Goal: Task Accomplishment & Management: Manage account settings

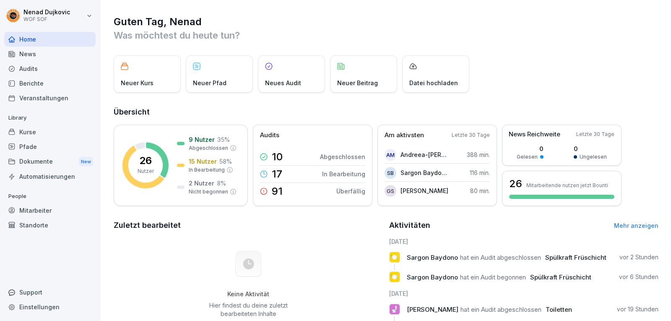
click at [44, 65] on div "Audits" at bounding box center [49, 68] width 91 height 15
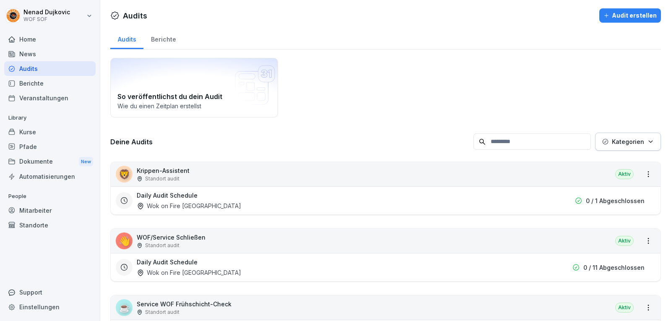
click at [34, 39] on div "Home" at bounding box center [49, 39] width 91 height 15
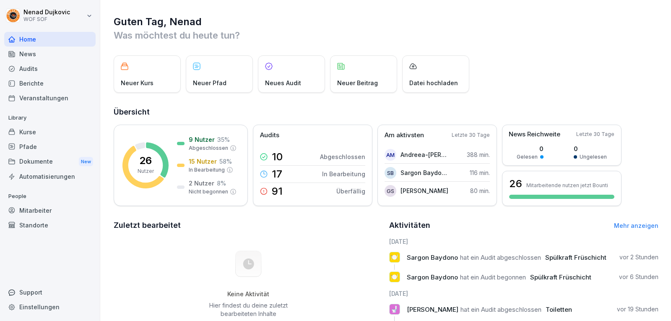
click at [41, 66] on div "Audits" at bounding box center [49, 68] width 91 height 15
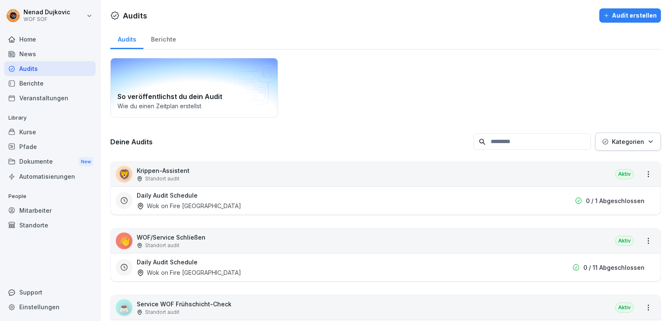
click at [254, 96] on icon at bounding box center [255, 85] width 40 height 40
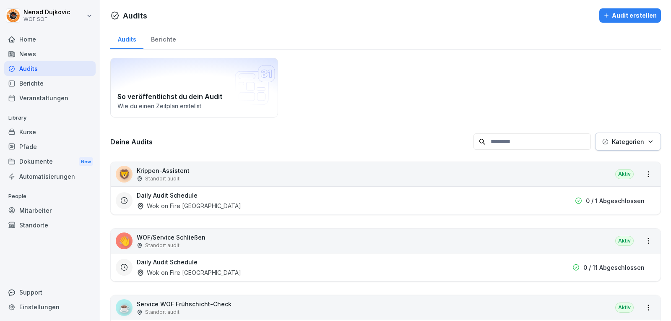
click at [167, 40] on div "Berichte" at bounding box center [163, 38] width 40 height 21
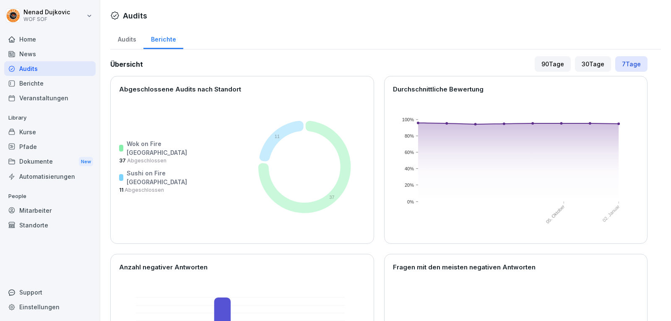
click at [136, 36] on div "Audits" at bounding box center [126, 38] width 33 height 21
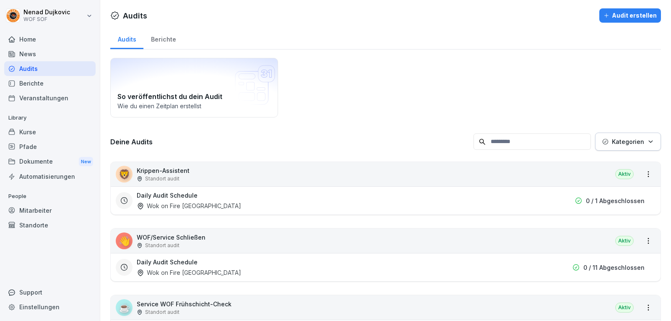
click at [39, 34] on div "Home" at bounding box center [49, 39] width 91 height 15
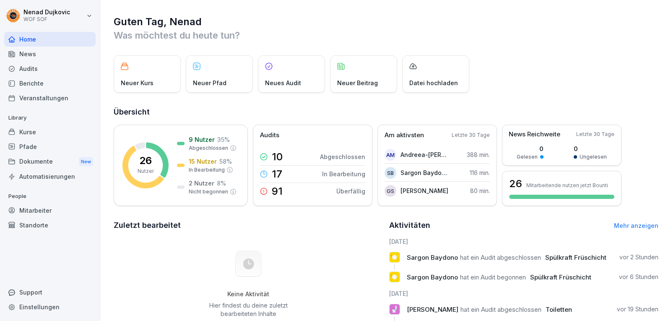
click at [295, 78] on div "Neues Audit" at bounding box center [291, 73] width 67 height 37
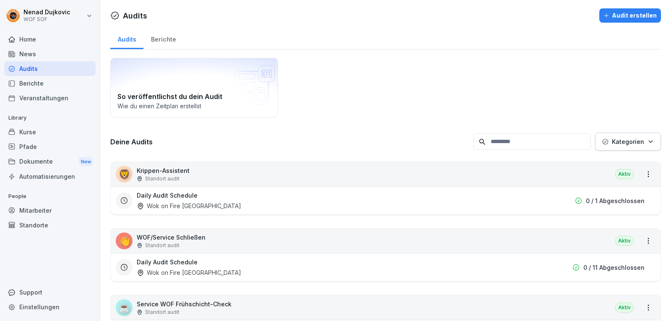
click at [57, 35] on div "Home" at bounding box center [49, 39] width 91 height 15
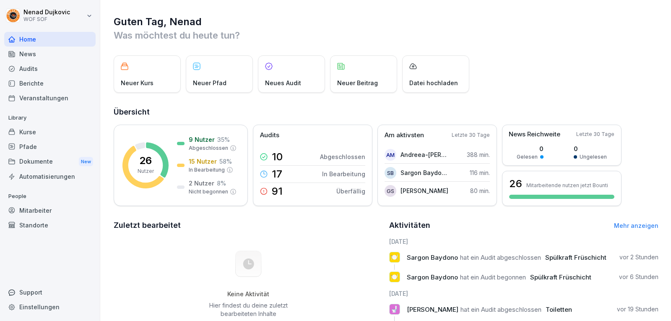
click at [293, 74] on div "Neues Audit" at bounding box center [291, 73] width 67 height 37
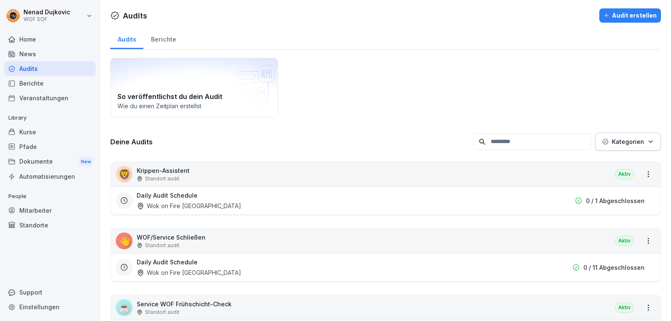
click at [620, 16] on div "Audit erstellen" at bounding box center [629, 15] width 53 height 9
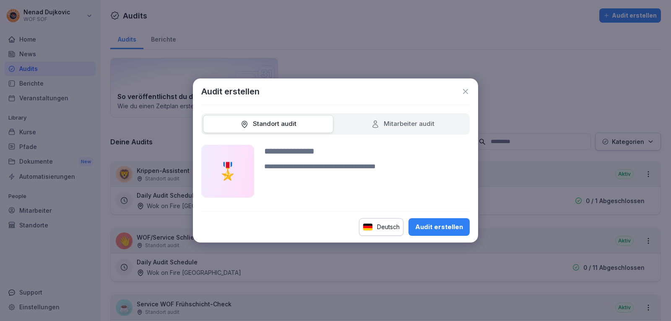
click at [403, 118] on div "Mitarbeiter audit" at bounding box center [402, 124] width 130 height 18
click at [401, 121] on div "Mitarbeiter audit" at bounding box center [402, 124] width 63 height 10
click at [323, 148] on input at bounding box center [366, 151] width 205 height 13
click at [286, 155] on input "**********" at bounding box center [366, 151] width 205 height 13
type input "**********"
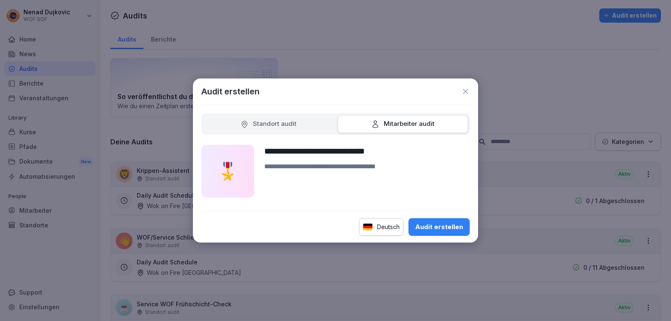
click at [314, 168] on textarea at bounding box center [366, 179] width 205 height 36
click at [436, 221] on button "Audit erstellen" at bounding box center [438, 227] width 61 height 18
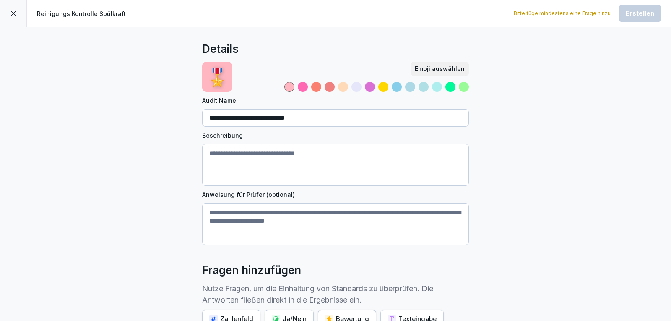
click at [282, 154] on textarea "Beschreibung" at bounding box center [335, 165] width 267 height 42
click at [263, 223] on textarea "Anweisung für Prüfer (optional)" at bounding box center [335, 224] width 267 height 42
click at [74, 196] on div "**********" at bounding box center [335, 230] width 671 height 407
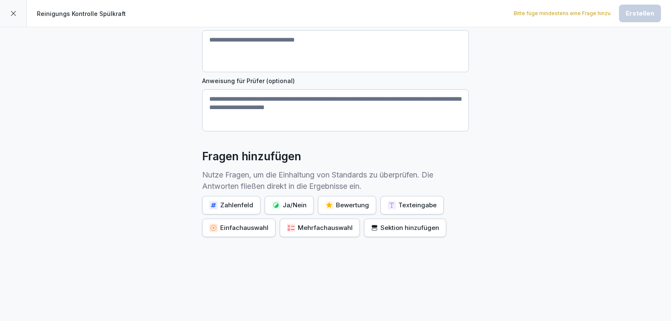
scroll to position [119, 0]
click at [226, 200] on div "Zahlenfeld" at bounding box center [231, 204] width 44 height 9
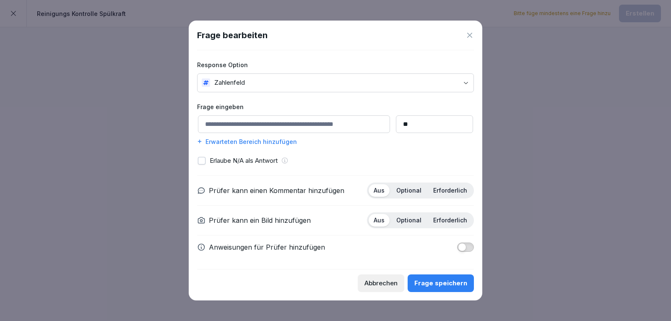
click at [472, 36] on icon at bounding box center [469, 35] width 8 height 8
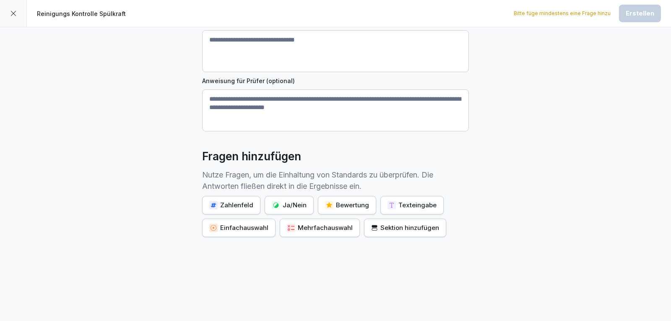
click at [290, 200] on div "Ja/Nein" at bounding box center [289, 204] width 35 height 9
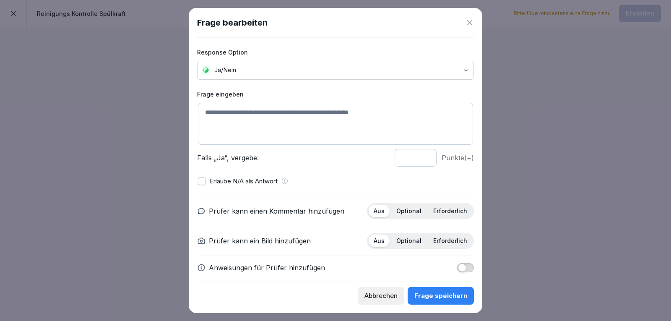
click at [274, 107] on textarea at bounding box center [335, 124] width 275 height 42
click at [265, 131] on textarea "**********" at bounding box center [332, 124] width 269 height 42
type textarea "**********"
click at [202, 178] on button "button" at bounding box center [202, 181] width 8 height 8
click at [203, 177] on button "button" at bounding box center [202, 181] width 8 height 8
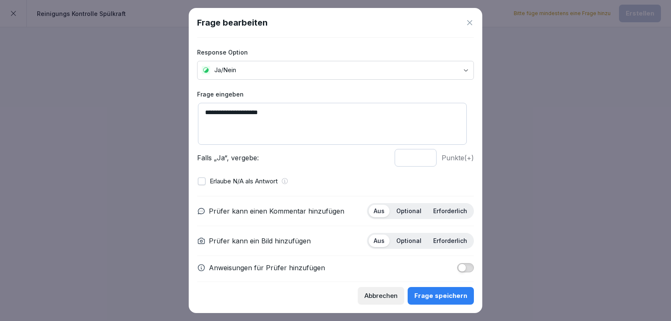
click at [417, 153] on input "*" at bounding box center [416, 158] width 42 height 18
type input "*"
click at [419, 160] on input "*" at bounding box center [416, 158] width 42 height 18
click at [396, 210] on p "Optional" at bounding box center [408, 211] width 25 height 8
click at [383, 208] on div "Aus" at bounding box center [379, 211] width 21 height 13
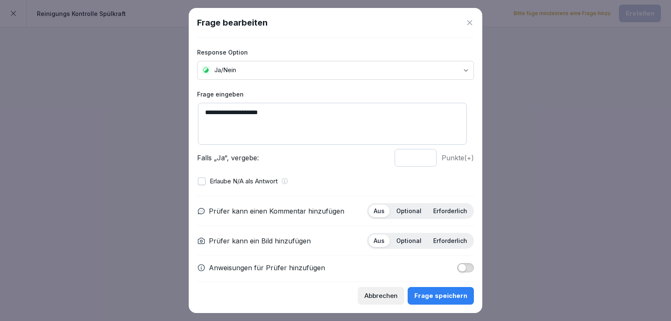
click at [437, 237] on p "Erforderlich" at bounding box center [450, 241] width 34 height 8
click at [437, 295] on div "Frage speichern" at bounding box center [440, 295] width 53 height 9
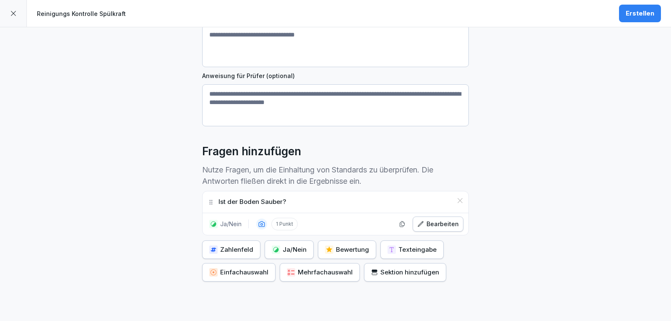
click at [249, 271] on div "Einfachauswahl" at bounding box center [238, 271] width 59 height 9
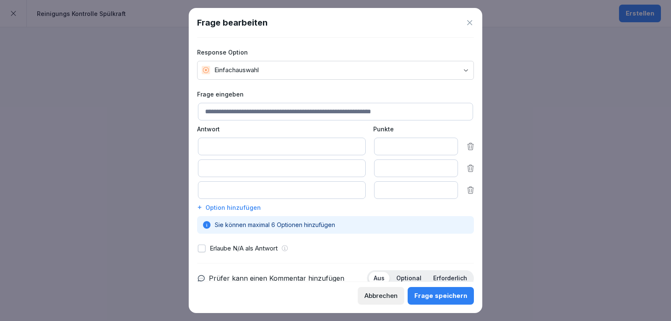
click at [239, 145] on input at bounding box center [282, 147] width 168 height 18
click at [569, 116] on div at bounding box center [335, 160] width 671 height 321
click at [474, 19] on div "Frage bearbeiten Response Option Einfachauswahl Frage eingeben Antwort Punkte *…" at bounding box center [335, 160] width 293 height 305
click at [473, 19] on icon at bounding box center [469, 22] width 8 height 8
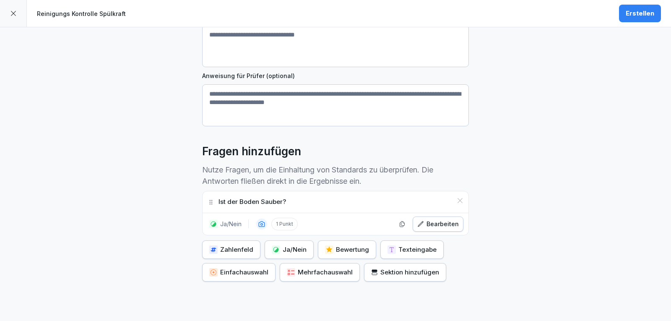
click at [371, 274] on icon "button" at bounding box center [374, 272] width 7 height 7
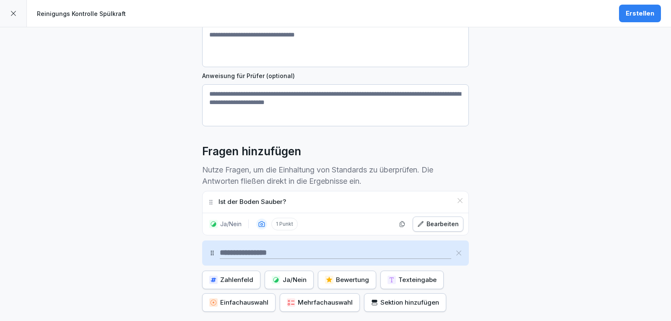
click at [501, 241] on div "**********" at bounding box center [335, 152] width 671 height 487
click at [456, 247] on div at bounding box center [335, 252] width 267 height 25
click at [455, 248] on div at bounding box center [335, 252] width 267 height 25
click at [455, 249] on icon at bounding box center [458, 252] width 7 height 7
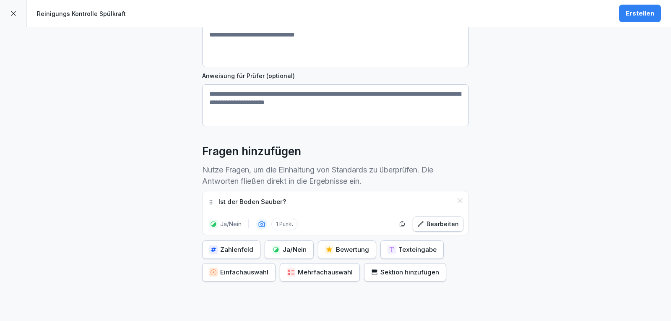
click at [544, 169] on div "**********" at bounding box center [335, 137] width 671 height 457
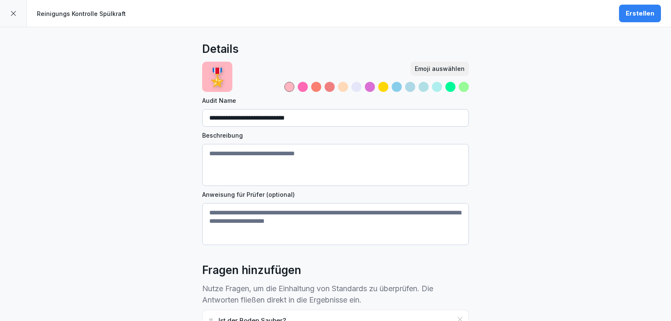
click at [303, 87] on div at bounding box center [303, 87] width 10 height 10
click at [448, 85] on div at bounding box center [450, 87] width 10 height 10
click at [356, 86] on div at bounding box center [356, 87] width 10 height 10
click at [619, 138] on div "**********" at bounding box center [335, 255] width 671 height 457
click at [415, 63] on button "Emoji auswählen" at bounding box center [439, 69] width 58 height 14
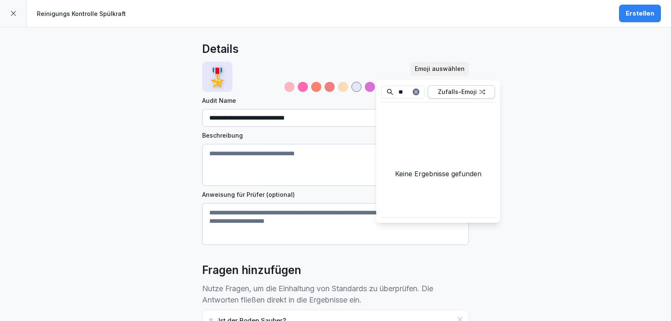
type input "*"
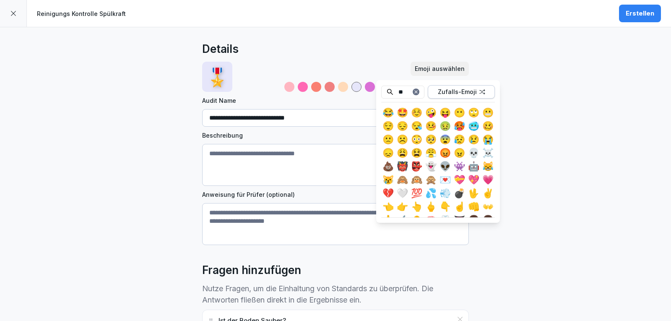
type input "*"
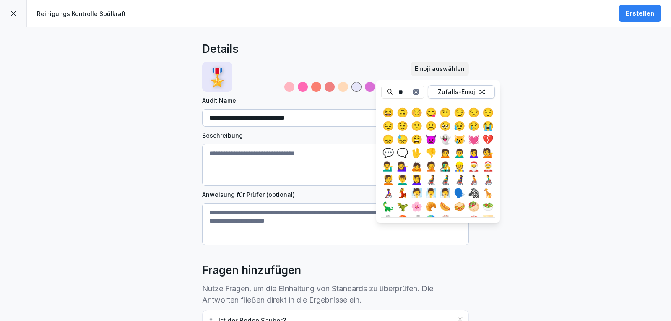
type input "*"
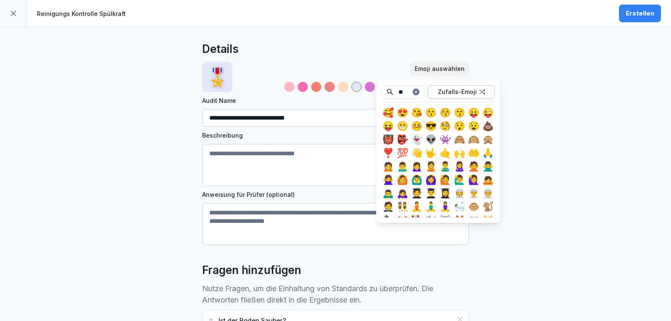
type input "*"
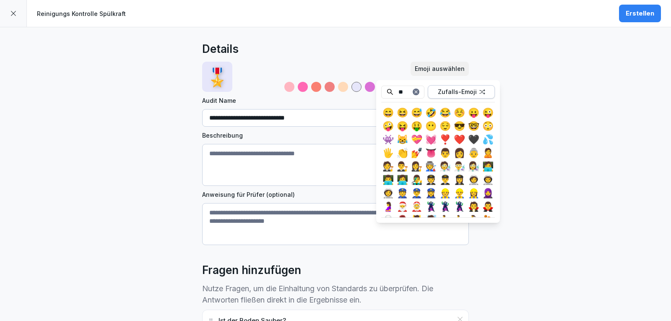
type input "*"
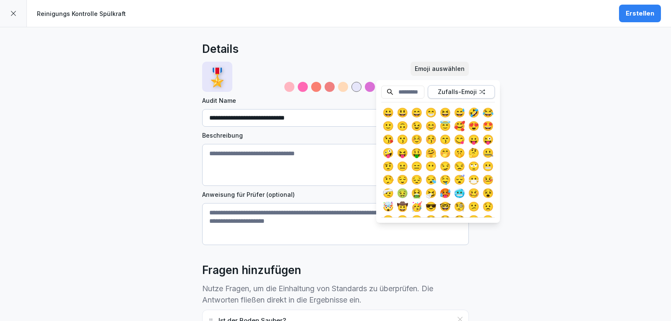
click at [575, 173] on div "**********" at bounding box center [335, 255] width 671 height 457
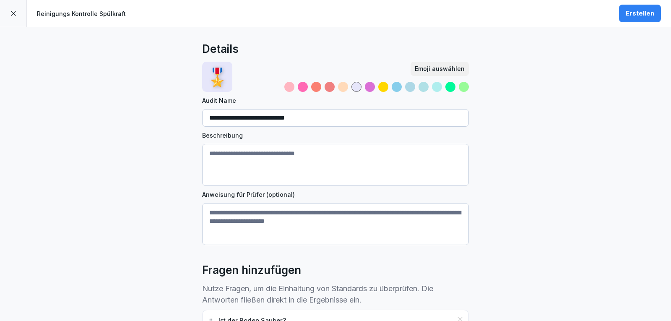
click at [641, 15] on div "Erstellen" at bounding box center [640, 13] width 29 height 9
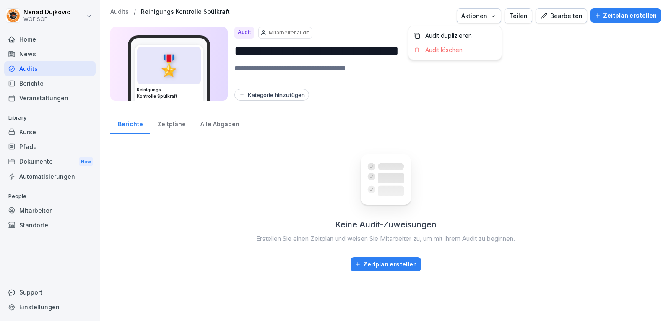
click at [494, 15] on icon "button" at bounding box center [493, 16] width 7 height 7
click at [529, 16] on button "Teilen" at bounding box center [518, 15] width 28 height 15
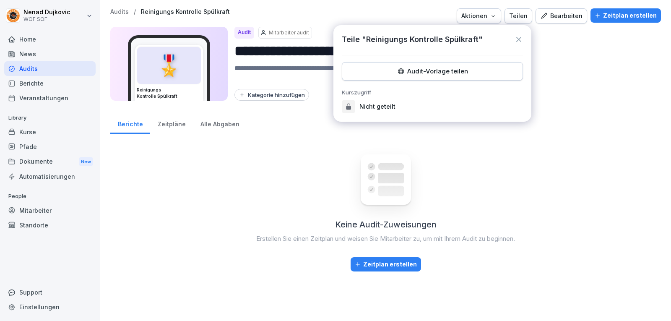
click at [519, 37] on icon at bounding box center [518, 39] width 8 height 8
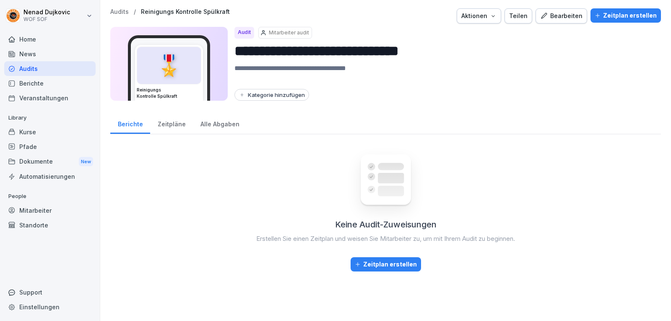
click at [550, 20] on div "Bearbeiten" at bounding box center [561, 15] width 42 height 9
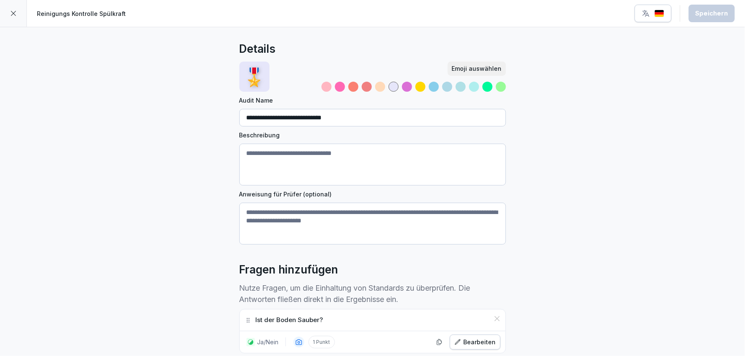
click at [3, 20] on div at bounding box center [13, 13] width 27 height 27
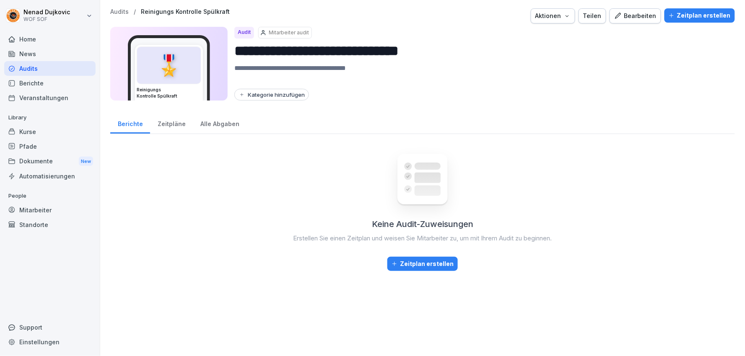
click at [171, 126] on div "Zeitpläne" at bounding box center [171, 122] width 43 height 21
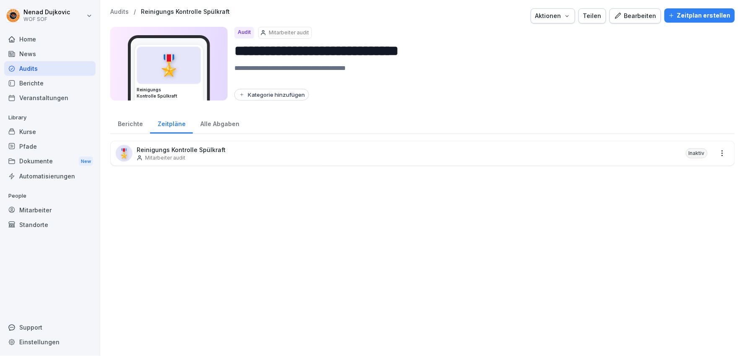
click at [670, 158] on div "🎖️ Reinigungs Kontrolle Spülkraft Mitarbeiter audit Inaktiv" at bounding box center [423, 153] width 624 height 24
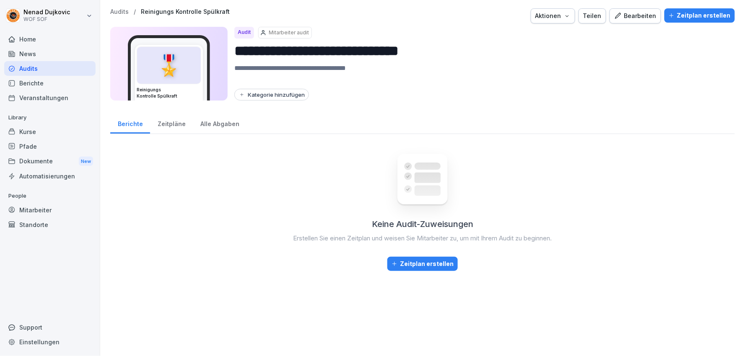
click at [177, 132] on div "Zeitpläne" at bounding box center [171, 122] width 43 height 21
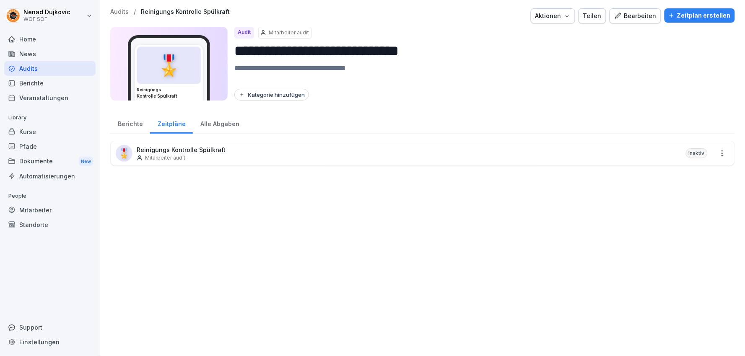
click at [213, 122] on div "Alle Abgaben" at bounding box center [220, 122] width 54 height 21
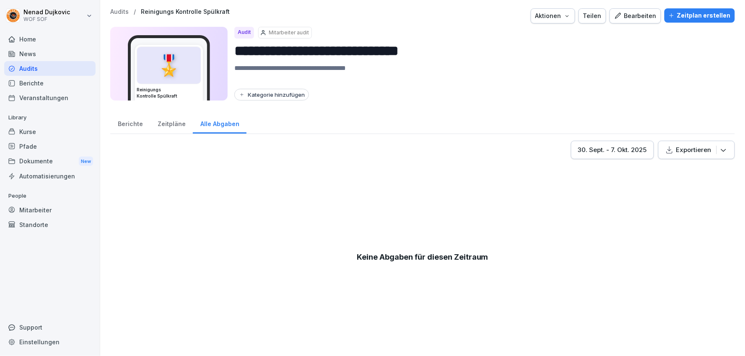
click at [177, 125] on div "Zeitpläne" at bounding box center [171, 122] width 43 height 21
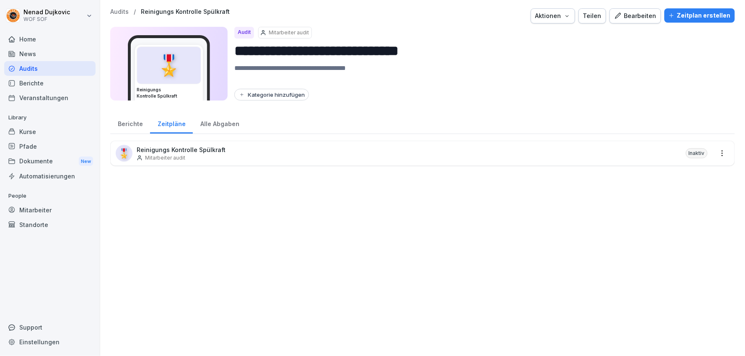
click at [287, 34] on p "Mitarbeiter audit" at bounding box center [289, 33] width 40 height 8
click at [249, 34] on div "Audit" at bounding box center [244, 33] width 20 height 12
click at [428, 65] on textarea at bounding box center [481, 73] width 494 height 21
click at [518, 187] on div "🎖️ Reinigungs Kontrolle Spülkraft Mitarbeiter audit Inaktiv" at bounding box center [422, 244] width 625 height 207
click at [565, 13] on icon "button" at bounding box center [567, 16] width 7 height 7
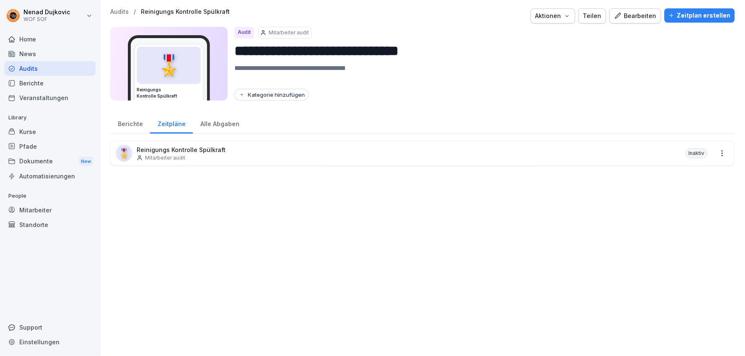
click at [565, 13] on icon "button" at bounding box center [567, 16] width 7 height 7
click at [638, 18] on div "Bearbeiten" at bounding box center [635, 15] width 42 height 9
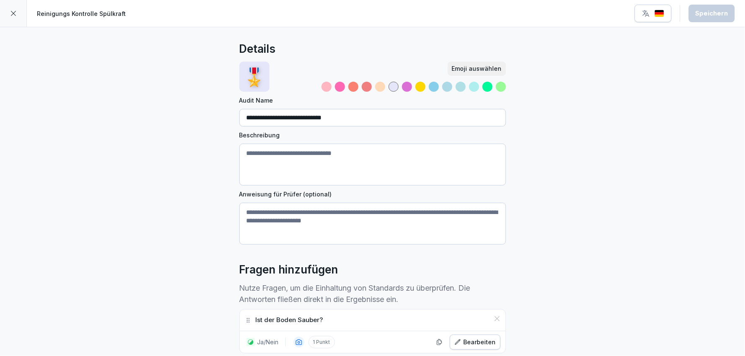
click at [3, 9] on div at bounding box center [13, 13] width 27 height 27
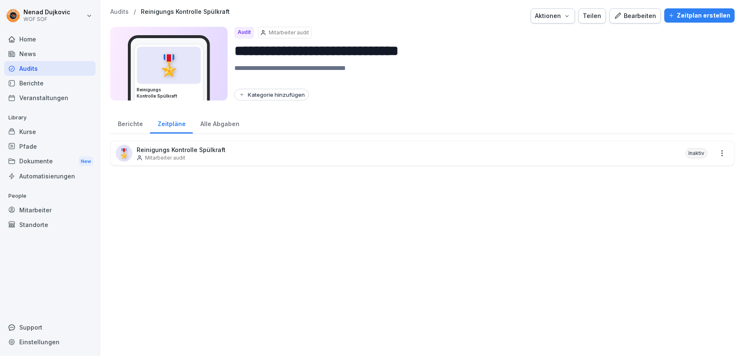
click at [49, 207] on div "Mitarbeiter" at bounding box center [49, 210] width 91 height 15
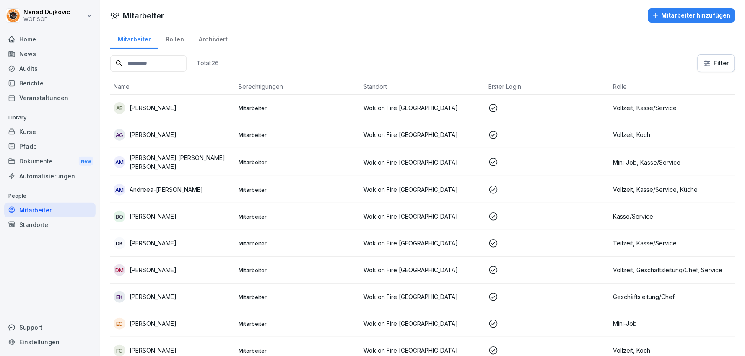
click at [187, 62] on input at bounding box center [148, 63] width 76 height 16
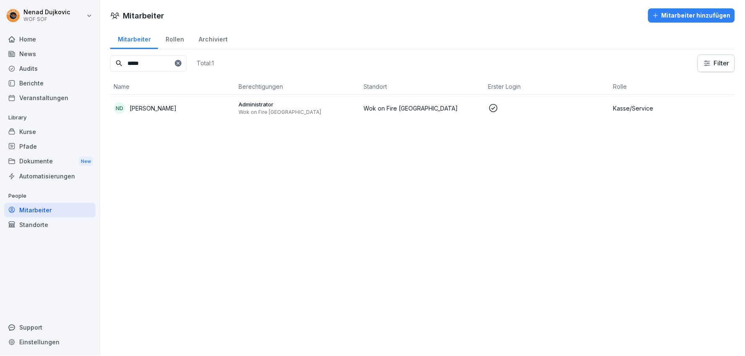
type input "*****"
click at [324, 105] on p "Administrator" at bounding box center [298, 105] width 118 height 8
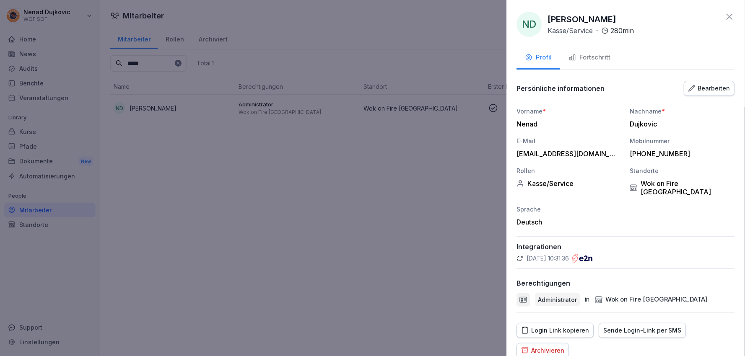
click at [580, 64] on button "Fortschritt" at bounding box center [590, 58] width 59 height 23
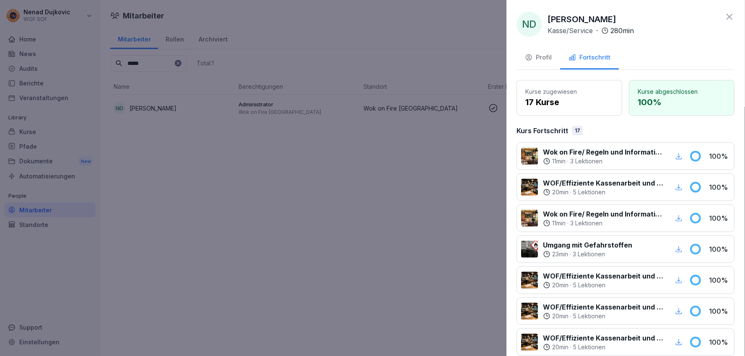
click at [535, 65] on button "Profil" at bounding box center [539, 58] width 44 height 23
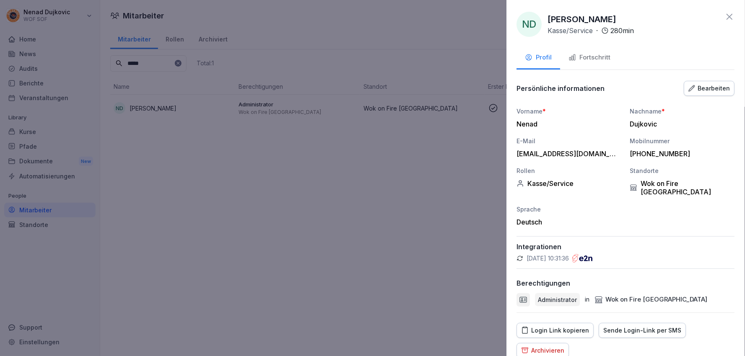
click at [373, 90] on div at bounding box center [372, 178] width 745 height 356
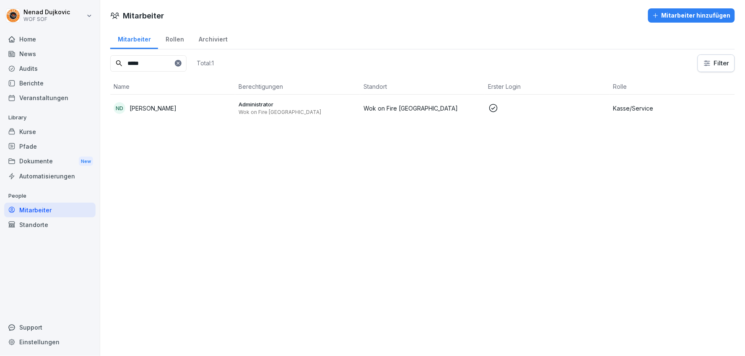
click at [40, 40] on div "Home" at bounding box center [49, 39] width 91 height 15
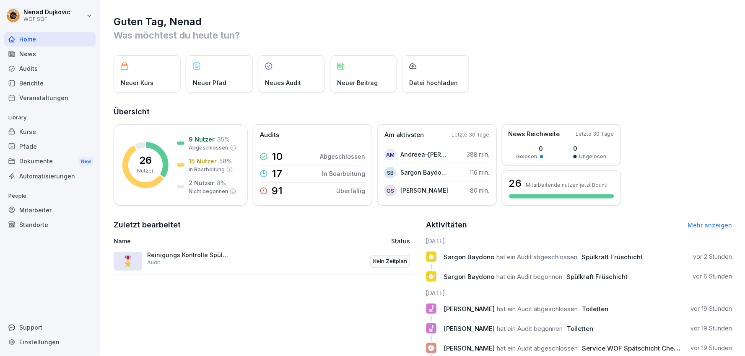
click at [228, 266] on div "Reinigungs Kontrolle Spülkraft Audit" at bounding box center [189, 259] width 84 height 15
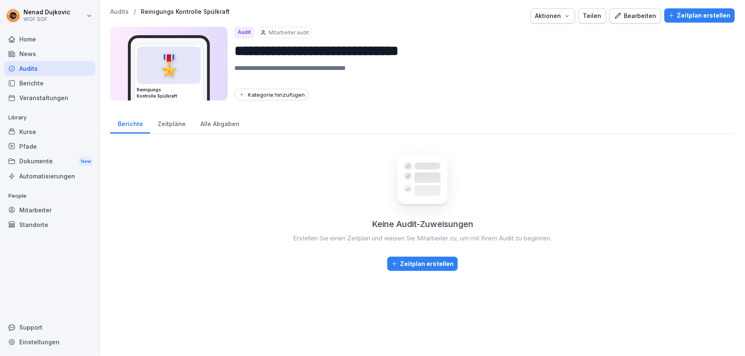
click at [406, 267] on div "Zeitplan erstellen" at bounding box center [423, 264] width 62 height 9
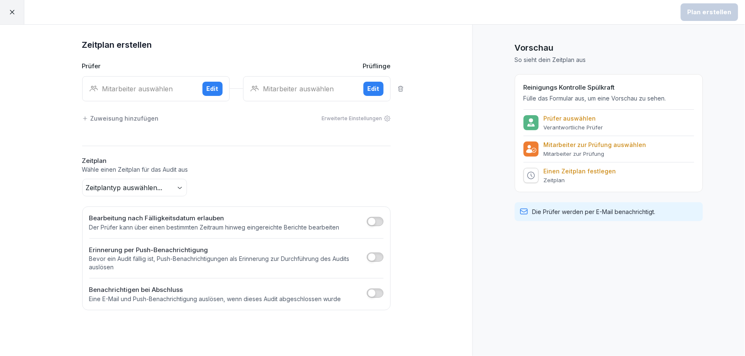
click at [132, 84] on div "Mitarbeiter auswählen" at bounding box center [142, 89] width 106 height 10
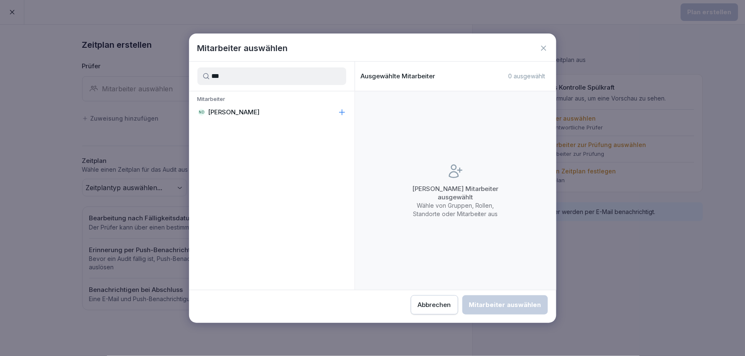
type input "***"
click at [341, 115] on icon at bounding box center [342, 112] width 8 height 8
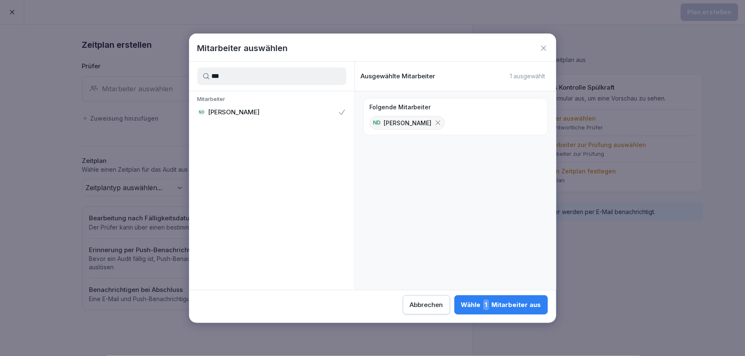
click at [497, 300] on div "Wähle 1 Mitarbeiter aus" at bounding box center [501, 305] width 80 height 11
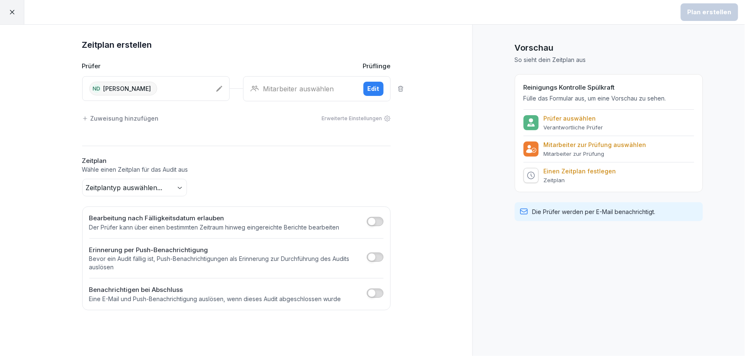
click at [196, 114] on div "Zuweisung hinzufügen Erweiterte Einstellungen" at bounding box center [236, 119] width 309 height 18
click at [315, 84] on div "Mitarbeiter auswählen" at bounding box center [303, 89] width 106 height 10
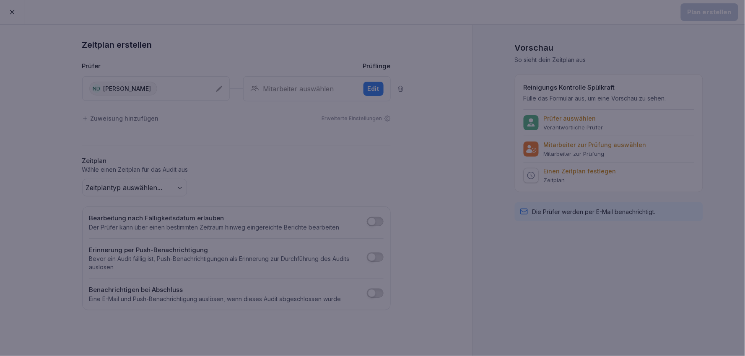
click at [652, 151] on div at bounding box center [372, 178] width 745 height 356
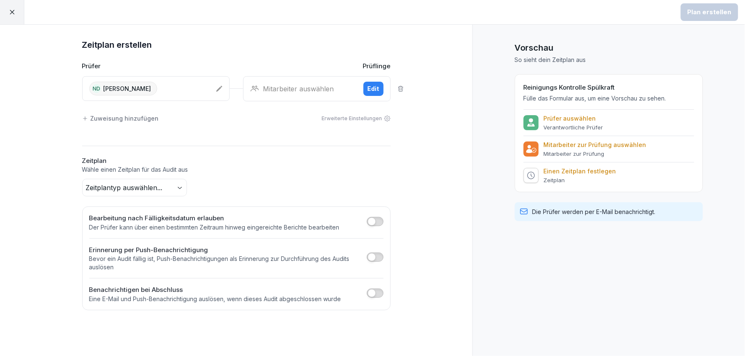
click at [379, 87] on div "Edit" at bounding box center [374, 88] width 12 height 9
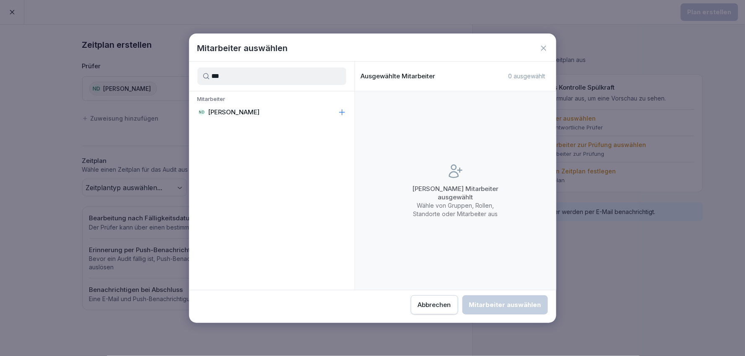
type input "***"
click at [337, 118] on div "ND [PERSON_NAME]" at bounding box center [272, 112] width 166 height 15
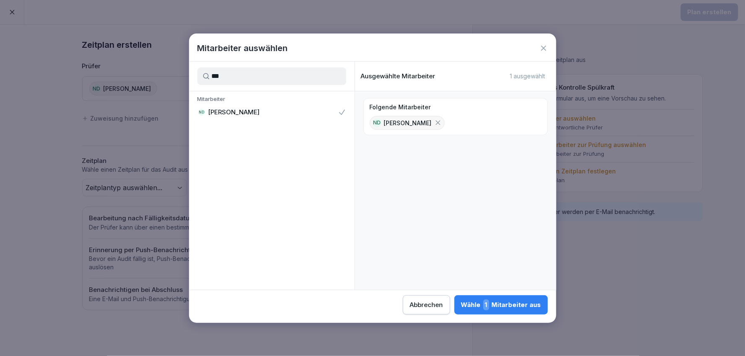
click at [502, 308] on div "Wähle 1 Mitarbeiter aus" at bounding box center [501, 305] width 80 height 11
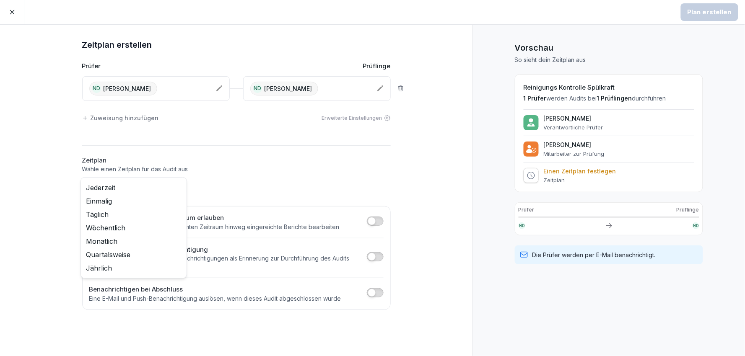
click at [174, 190] on body "Plan erstellen Zeitplan erstellen Prüfer Prüflinge ND [PERSON_NAME] ND [PERSON_…" at bounding box center [372, 178] width 745 height 356
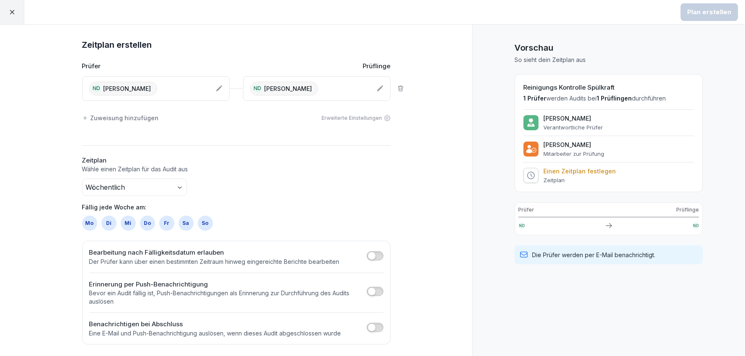
click at [174, 187] on body "Plan erstellen Zeitplan erstellen Prüfer Prüflinge ND [PERSON_NAME] ND [PERSON_…" at bounding box center [372, 178] width 745 height 356
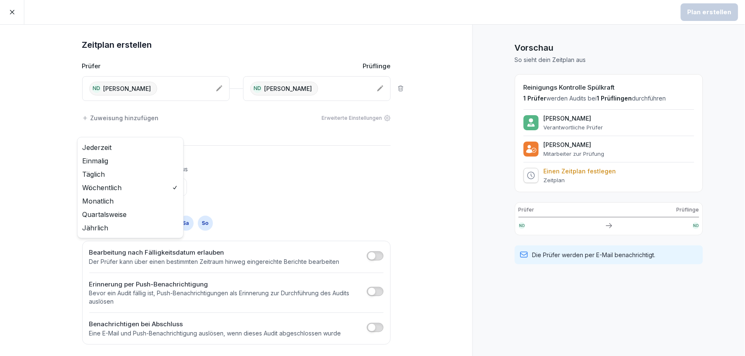
click at [259, 191] on html "Plan erstellen Zeitplan erstellen Prüfer Prüflinge ND [PERSON_NAME] ND [PERSON_…" at bounding box center [372, 178] width 745 height 356
click at [179, 184] on body "Plan erstellen Zeitplan erstellen Prüfer Prüflinge ND [PERSON_NAME] ND [PERSON_…" at bounding box center [372, 178] width 745 height 356
click at [202, 197] on html "Plan erstellen Zeitplan erstellen Prüfer Prüflinge ND [PERSON_NAME] ND [PERSON_…" at bounding box center [372, 178] width 745 height 356
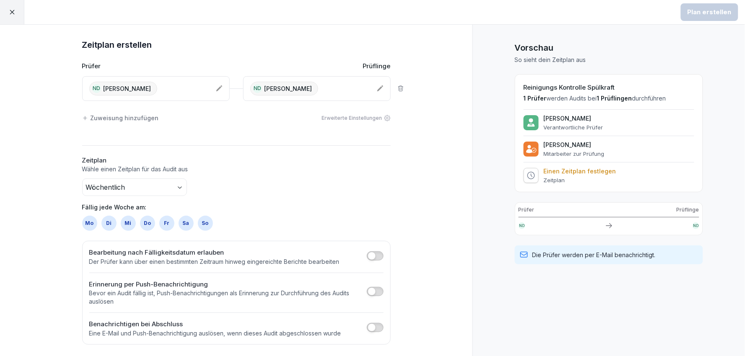
click at [124, 224] on div "Mi" at bounding box center [128, 223] width 15 height 15
click at [311, 158] on h2 "Zeitplan" at bounding box center [236, 161] width 309 height 10
click at [670, 9] on div "Plan erstellen" at bounding box center [710, 12] width 44 height 9
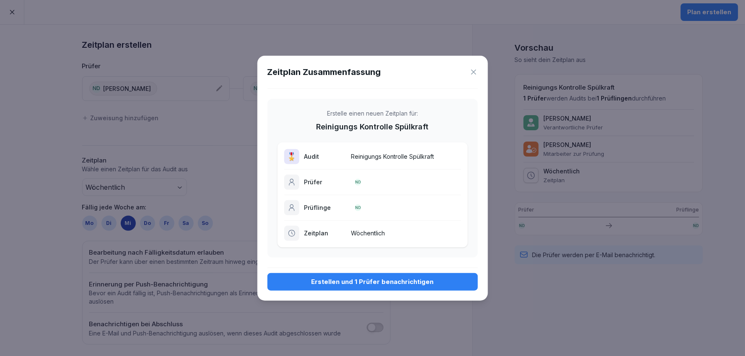
click at [404, 273] on button "Erstellen und 1 Prüfer benachrichtigen" at bounding box center [372, 282] width 210 height 18
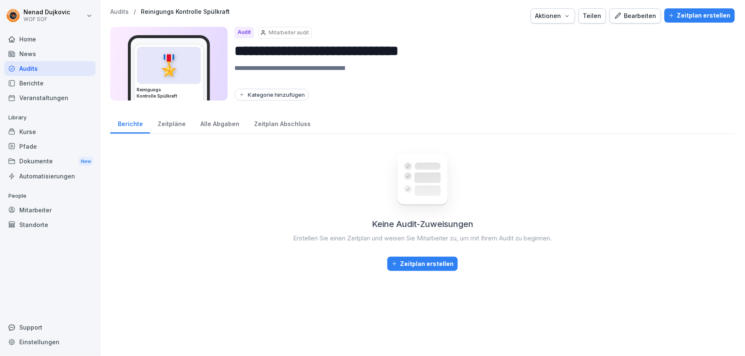
click at [51, 43] on div "Home" at bounding box center [49, 39] width 91 height 15
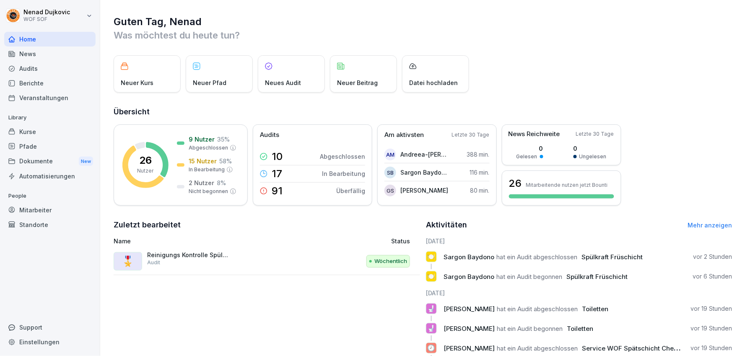
click at [288, 253] on div "🎖️ Reinigungs Kontrolle Spülkraft Audit" at bounding box center [209, 262] width 191 height 20
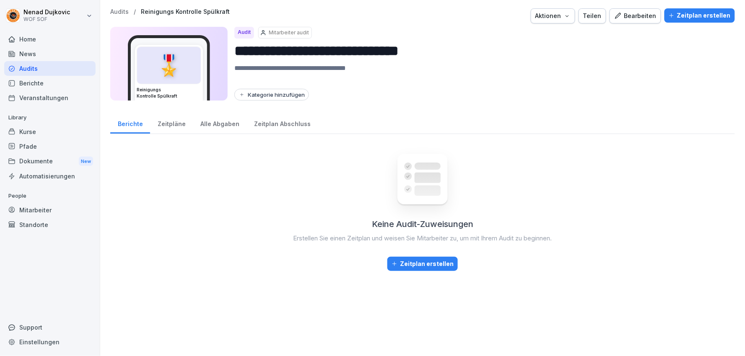
click at [623, 14] on div "Bearbeiten" at bounding box center [635, 15] width 42 height 9
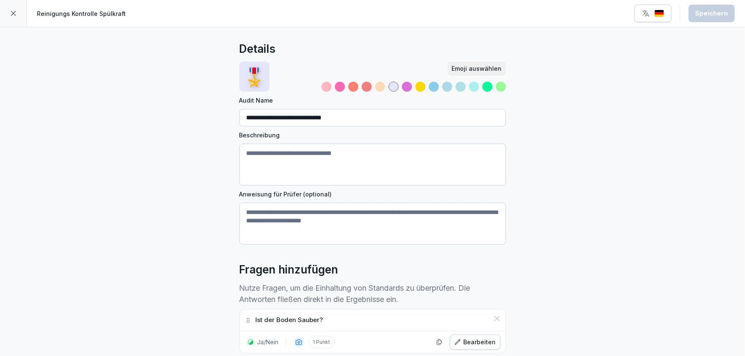
click at [18, 15] on div at bounding box center [13, 13] width 27 height 27
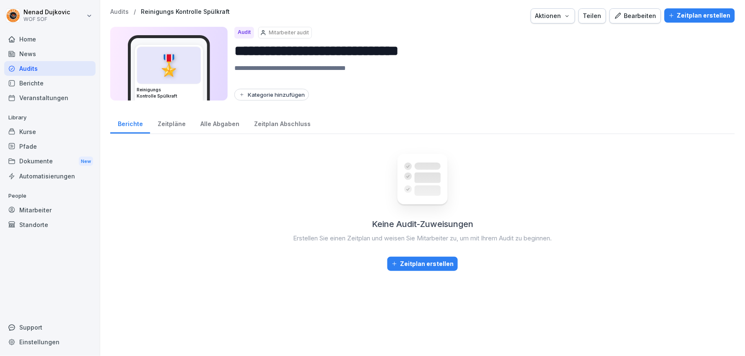
click at [553, 15] on div "Aktionen" at bounding box center [552, 15] width 35 height 9
click at [529, 49] on p "Audit löschen" at bounding box center [517, 50] width 37 height 8
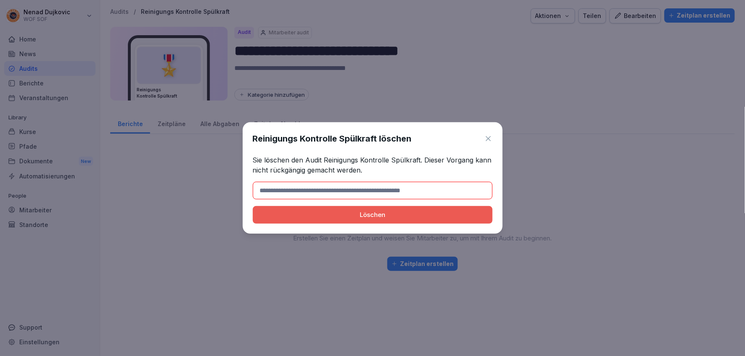
click at [387, 208] on button "Löschen" at bounding box center [373, 215] width 240 height 18
click at [404, 191] on input at bounding box center [373, 191] width 240 height 18
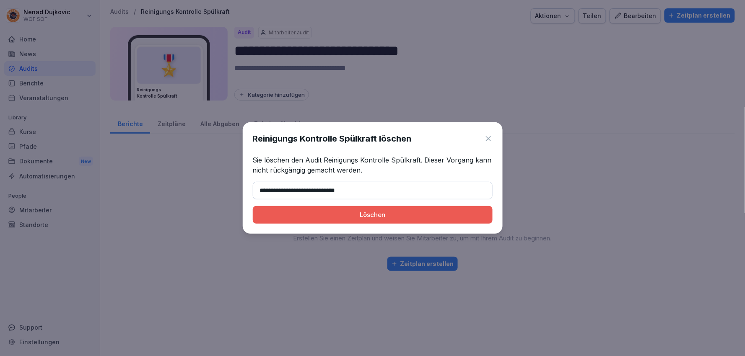
type input "**********"
click at [370, 211] on div "Löschen" at bounding box center [373, 214] width 226 height 9
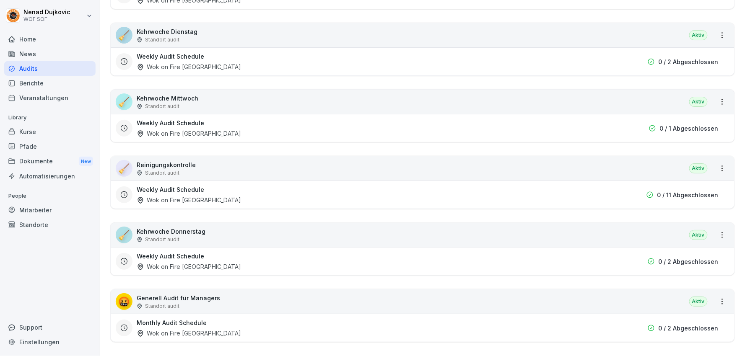
scroll to position [877, 0]
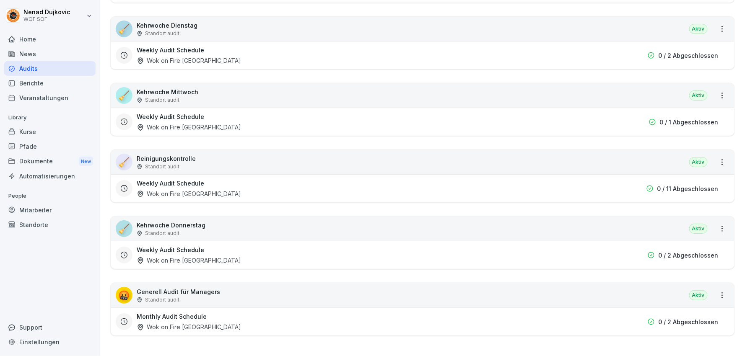
click at [670, 283] on html "[PERSON_NAME] WOF SOF Home News Audits Berichte Veranstaltungen Library Kurse P…" at bounding box center [372, 178] width 745 height 356
click at [670, 298] on div "Alle Berichte ansehen" at bounding box center [682, 304] width 80 height 14
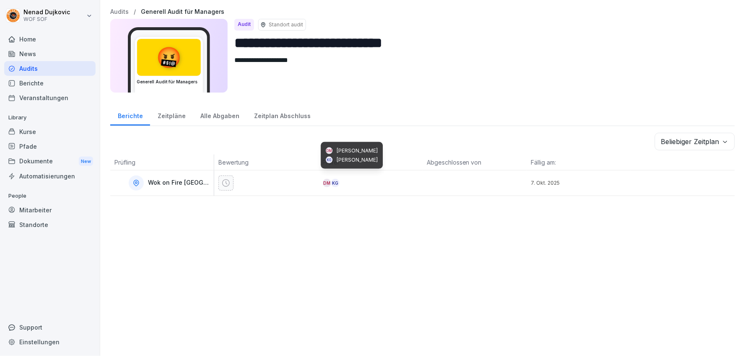
click at [337, 182] on div "KG" at bounding box center [335, 183] width 8 height 8
click at [112, 13] on p "Audits" at bounding box center [119, 11] width 18 height 7
